Goal: Check status: Check status

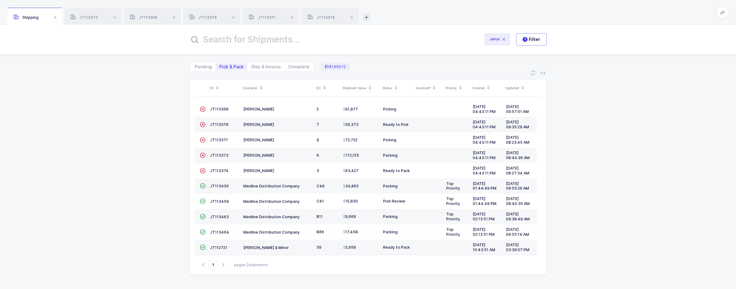
click at [365, 14] on icon at bounding box center [366, 17] width 7 height 7
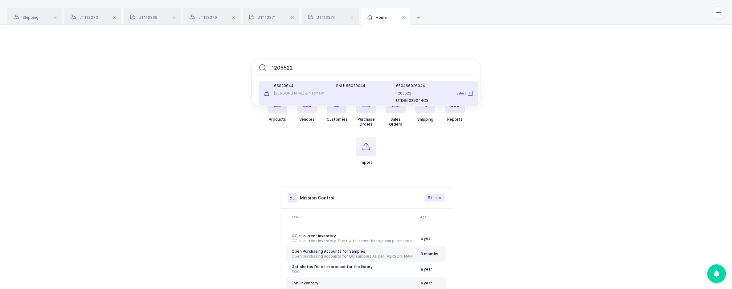
type input "1205522"
click at [307, 90] on div "66020044 [PERSON_NAME] & Nephew" at bounding box center [296, 93] width 72 height 20
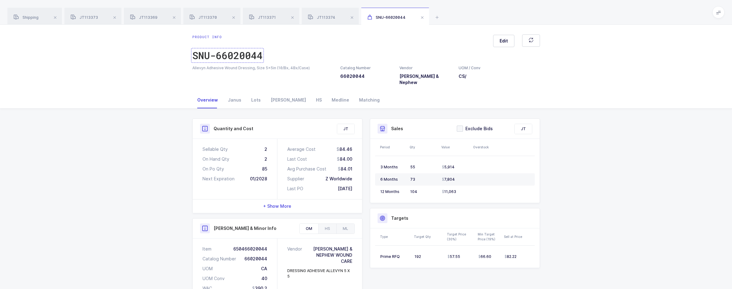
click at [262, 57] on div "SNU-66020044" at bounding box center [227, 55] width 70 height 12
click at [36, 19] on span "Shipping" at bounding box center [26, 17] width 25 height 5
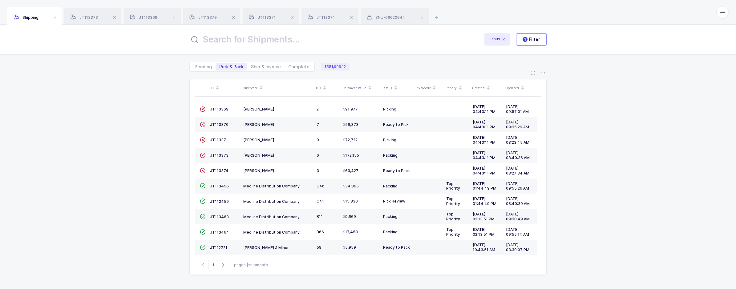
click at [281, 49] on div "Janus 1 Filter" at bounding box center [368, 40] width 736 height 30
click at [290, 46] on input "text" at bounding box center [332, 39] width 287 height 15
paste input "24812483"
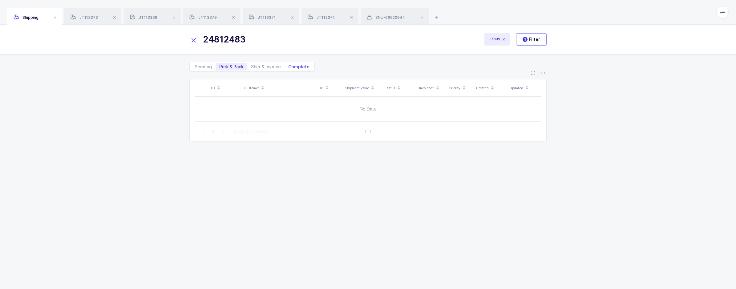
type input "24812483"
click at [297, 68] on span "Complete" at bounding box center [298, 67] width 21 height 4
click at [289, 67] on input "Complete" at bounding box center [287, 65] width 4 height 4
radio input "true"
radio input "false"
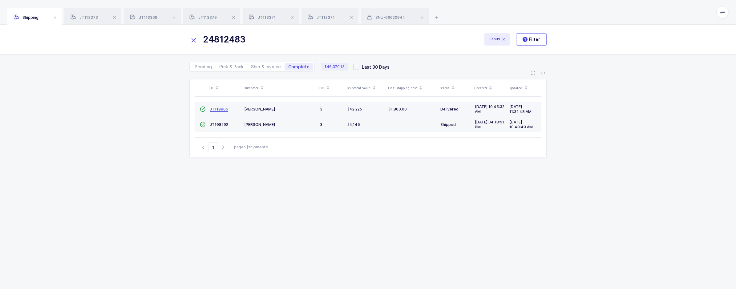
click at [221, 108] on span "JT110966" at bounding box center [219, 109] width 18 height 5
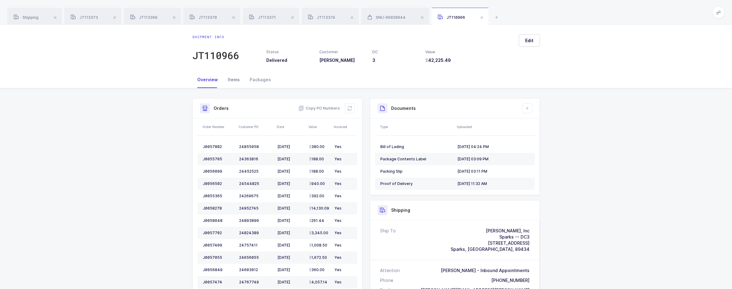
click at [233, 82] on div "Items" at bounding box center [234, 79] width 22 height 17
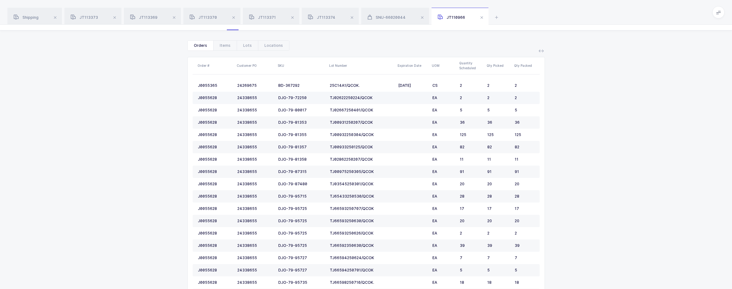
scroll to position [92, 0]
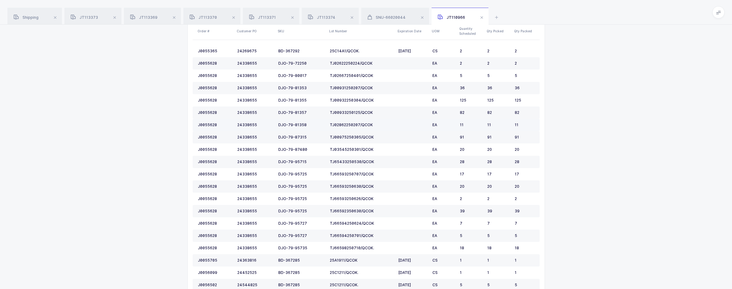
click at [374, 121] on td "TJ02862250207/QCOK" at bounding box center [361, 125] width 68 height 12
click at [393, 18] on span "SNU-66020044" at bounding box center [386, 17] width 38 height 5
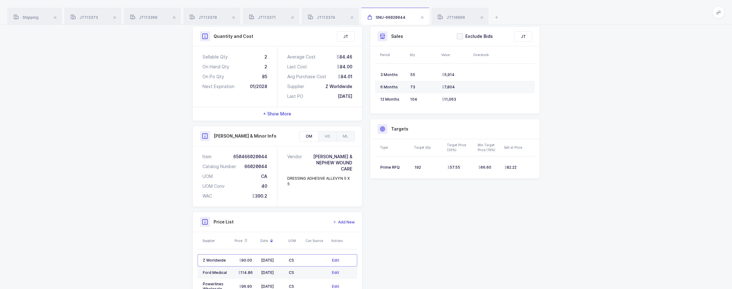
drag, startPoint x: 42, startPoint y: 20, endPoint x: 111, endPoint y: 44, distance: 73.0
click at [42, 20] on div "Shipping" at bounding box center [34, 16] width 55 height 17
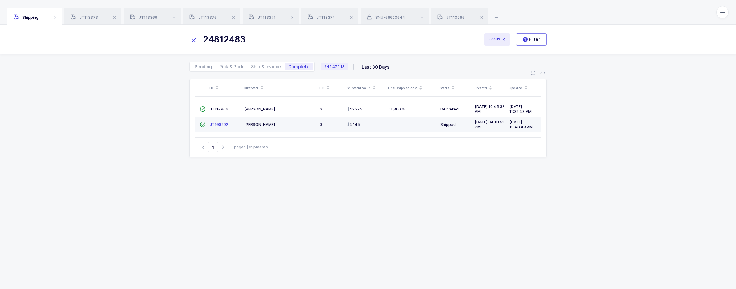
click at [223, 125] on span "JT108292" at bounding box center [219, 124] width 18 height 5
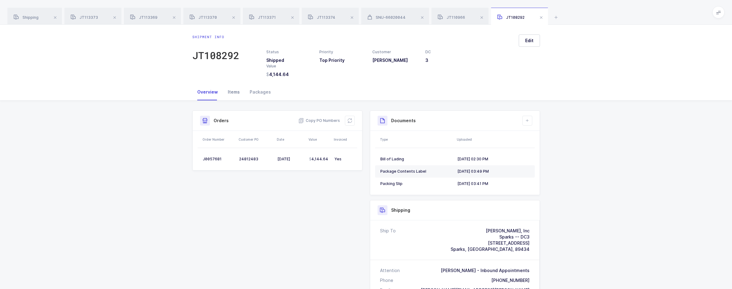
click at [230, 95] on div "Items" at bounding box center [234, 92] width 22 height 17
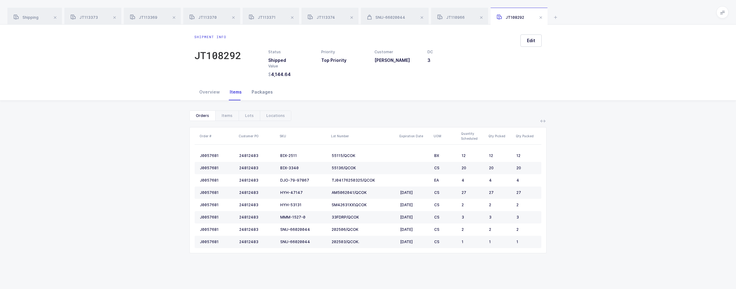
click at [257, 96] on div "Packages" at bounding box center [262, 92] width 31 height 17
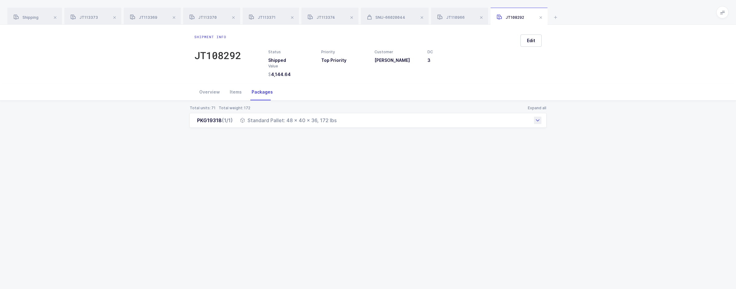
click at [262, 120] on div "Standard Pallet: 48 x 40 x 36, 172 lbs" at bounding box center [288, 120] width 96 height 7
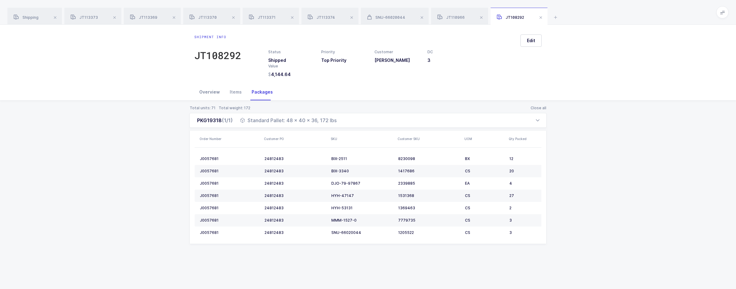
click at [208, 92] on div "Overview" at bounding box center [209, 92] width 31 height 17
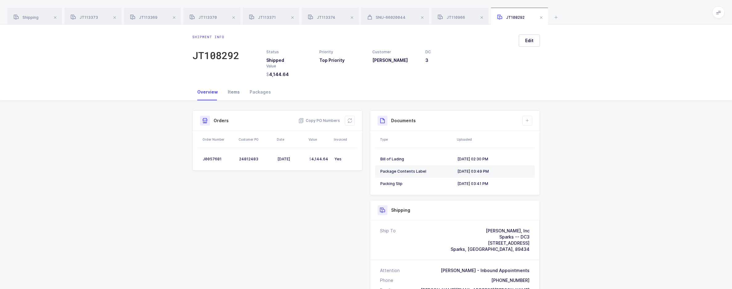
click at [232, 92] on div "Items" at bounding box center [234, 92] width 22 height 17
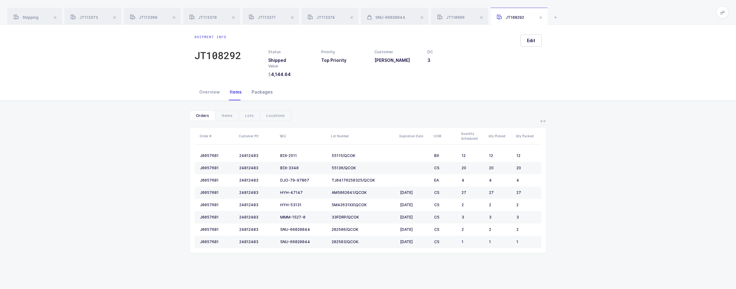
drag, startPoint x: 208, startPoint y: 95, endPoint x: 265, endPoint y: 92, distance: 57.1
click at [208, 95] on div "Overview" at bounding box center [209, 92] width 31 height 17
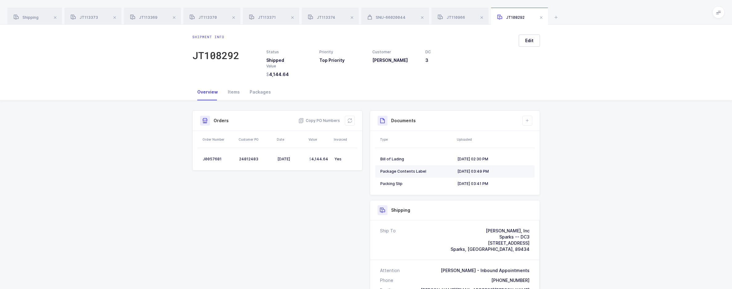
click at [402, 169] on div "Package Contents Label" at bounding box center [416, 171] width 72 height 5
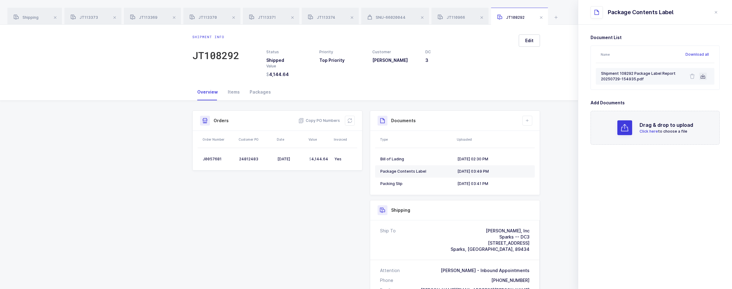
click at [701, 75] on icon at bounding box center [702, 76] width 5 height 5
drag, startPoint x: 108, startPoint y: 112, endPoint x: 138, endPoint y: 112, distance: 30.2
click at [108, 112] on div "Shipment Info Shipment Number JT108292 Status Shipped Priority Top Priority Cus…" at bounding box center [366, 291] width 732 height 381
click at [257, 95] on div "Packages" at bounding box center [260, 92] width 31 height 17
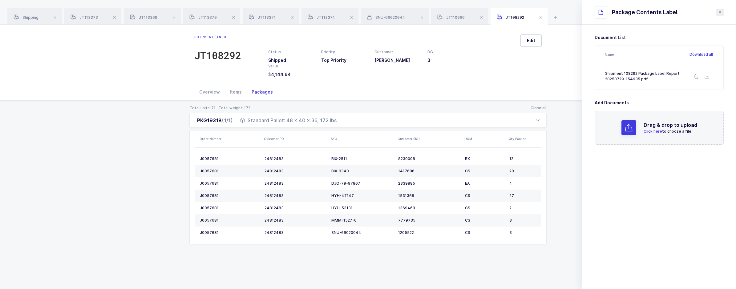
click at [718, 14] on icon "close drawer" at bounding box center [720, 12] width 5 height 5
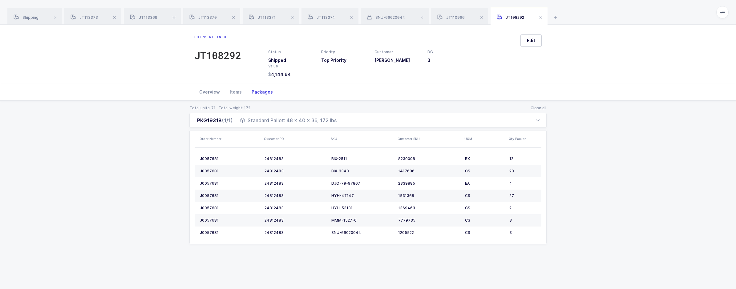
click at [218, 95] on div "Overview" at bounding box center [209, 92] width 31 height 17
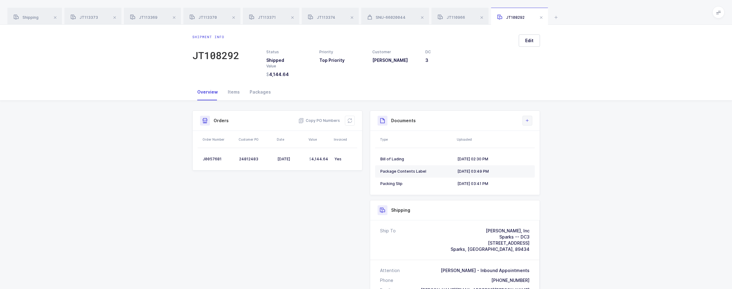
click at [529, 119] on icon at bounding box center [527, 120] width 5 height 5
click at [548, 140] on li "Create Document" at bounding box center [548, 138] width 46 height 10
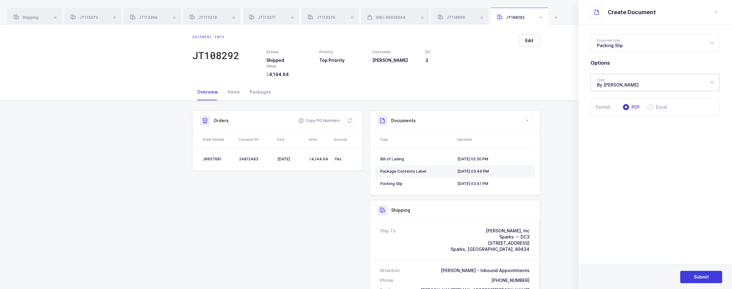
click at [637, 89] on div "By [PERSON_NAME]" at bounding box center [654, 82] width 129 height 17
click at [630, 113] on li "By Package" at bounding box center [657, 113] width 128 height 10
type input "By Package"
click at [704, 277] on span "Submit" at bounding box center [701, 277] width 15 height 6
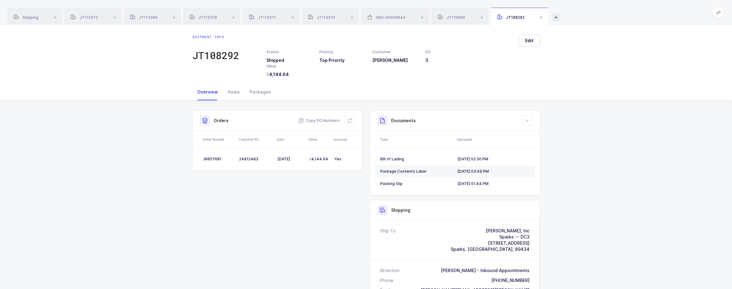
click at [554, 15] on icon at bounding box center [555, 17] width 7 height 7
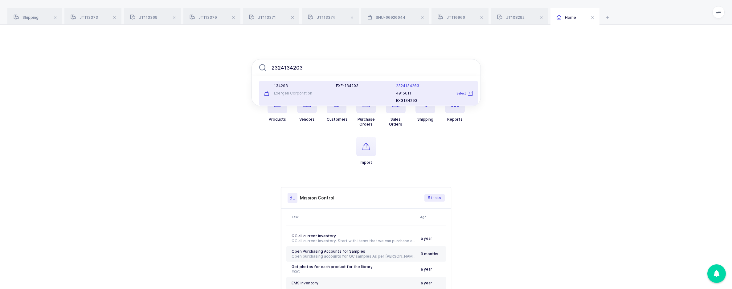
type input "2324134203"
click at [285, 103] on div "134203 Exergen Corporation" at bounding box center [296, 93] width 72 height 20
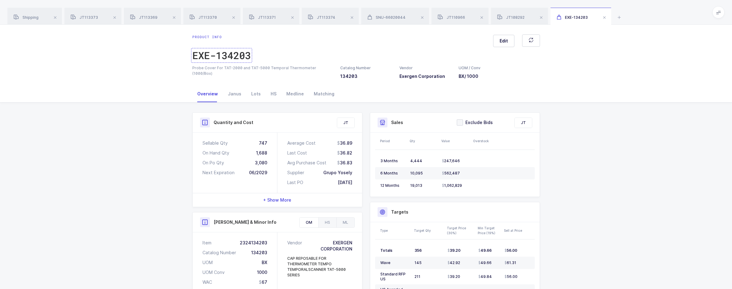
click at [234, 59] on div "EXE-134203" at bounding box center [221, 55] width 59 height 12
click at [239, 54] on div "EXE-134203" at bounding box center [221, 55] width 59 height 12
click at [226, 53] on div "EXE-134203" at bounding box center [221, 55] width 59 height 12
click at [629, 132] on div "Quantity and Cost JT Sellable Qty 747 On Hand Qty 1,688 On Po Qty 3,080 Next Ex…" at bounding box center [366, 273] width 732 height 340
click at [526, 14] on div "JT108292" at bounding box center [519, 16] width 57 height 17
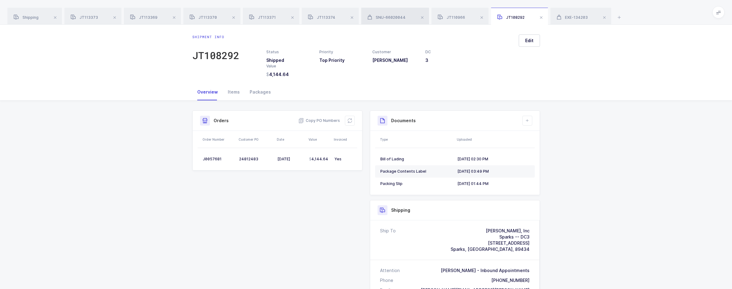
click at [378, 19] on span "SNU-66020044" at bounding box center [386, 17] width 38 height 5
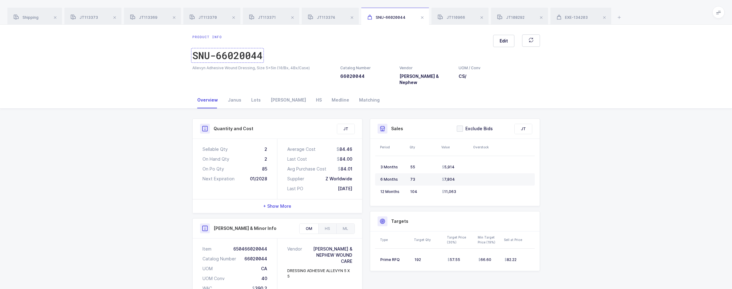
click at [229, 55] on div "SNU-66020044" at bounding box center [227, 55] width 70 height 12
drag, startPoint x: 244, startPoint y: 60, endPoint x: 260, endPoint y: 57, distance: 16.9
click at [244, 60] on div "SNU-66020044" at bounding box center [227, 55] width 70 height 12
click at [26, 14] on div "Shipping" at bounding box center [34, 16] width 55 height 17
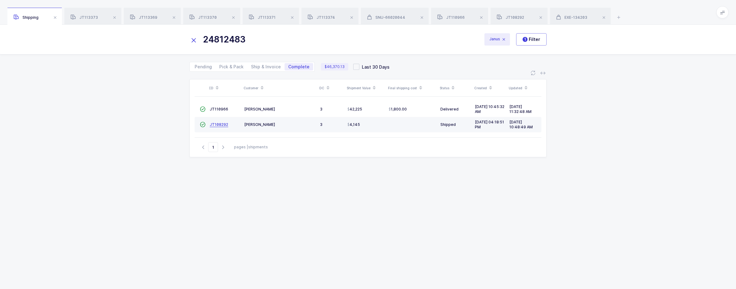
click at [225, 126] on span "JT108292" at bounding box center [219, 124] width 18 height 5
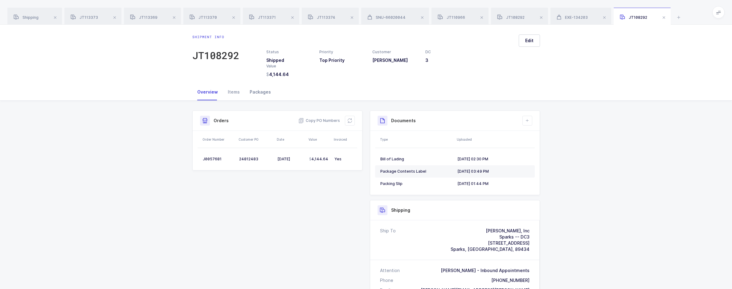
click at [258, 93] on div "Packages" at bounding box center [260, 92] width 31 height 17
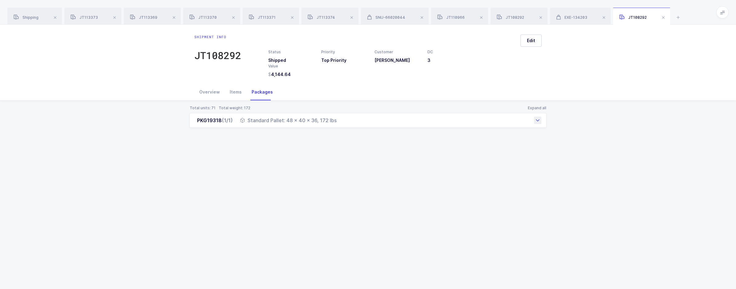
click at [250, 118] on div "Standard Pallet: 48 x 40 x 36, 172 lbs" at bounding box center [288, 120] width 96 height 7
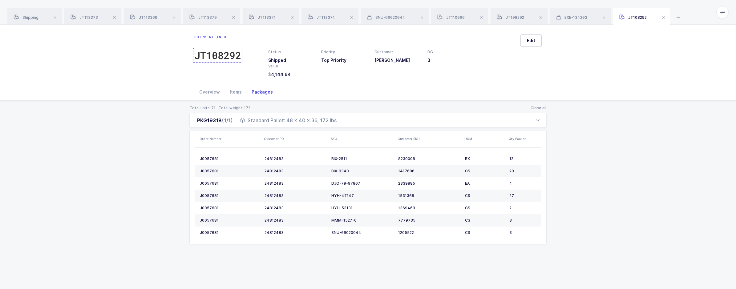
click at [226, 56] on div "JT108292" at bounding box center [217, 55] width 47 height 12
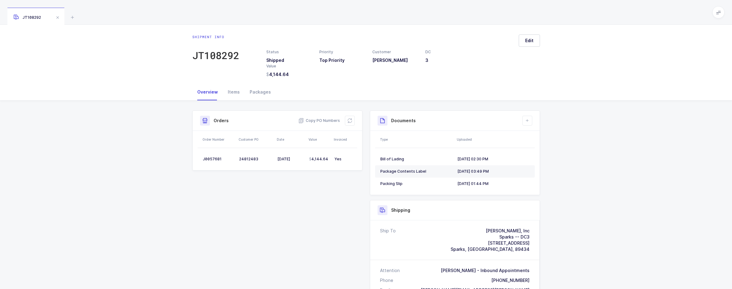
click at [68, 17] on div "JT108292" at bounding box center [366, 12] width 732 height 25
click at [71, 18] on icon at bounding box center [72, 17] width 7 height 7
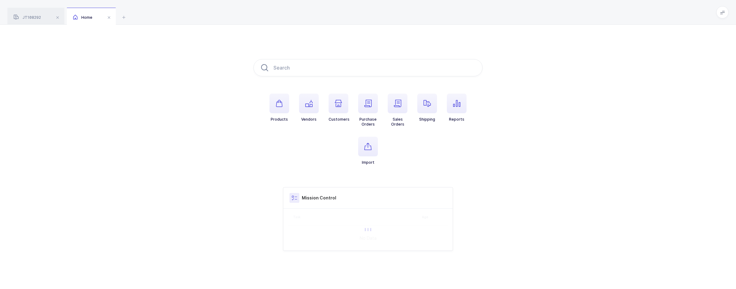
type input "ARM40183000A"
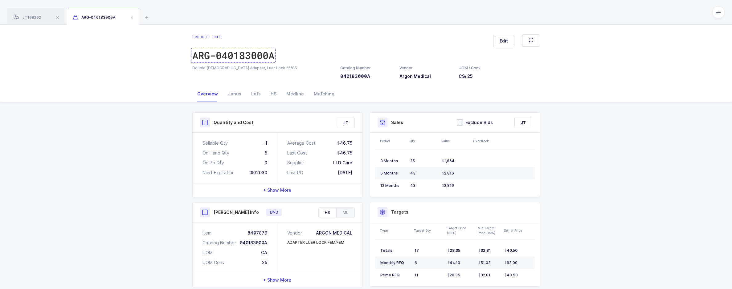
click at [250, 52] on div "ARG-040183000A" at bounding box center [233, 55] width 82 height 12
